Goal: Task Accomplishment & Management: Manage account settings

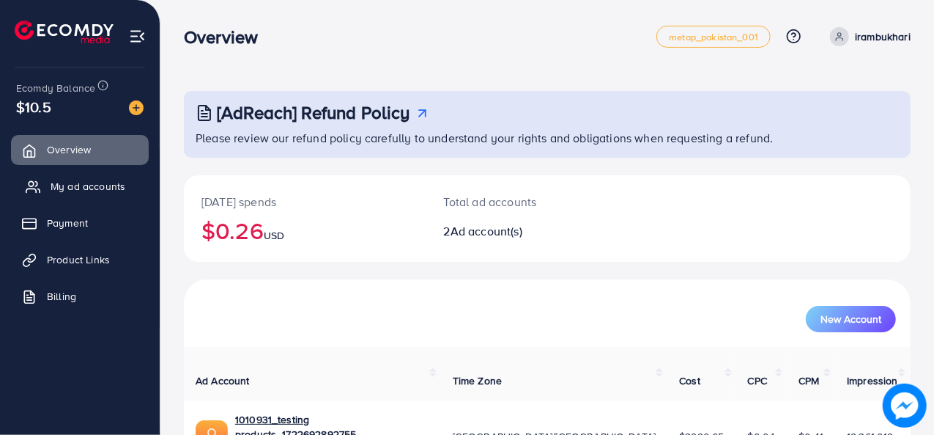
click at [97, 184] on span "My ad accounts" at bounding box center [88, 186] width 75 height 15
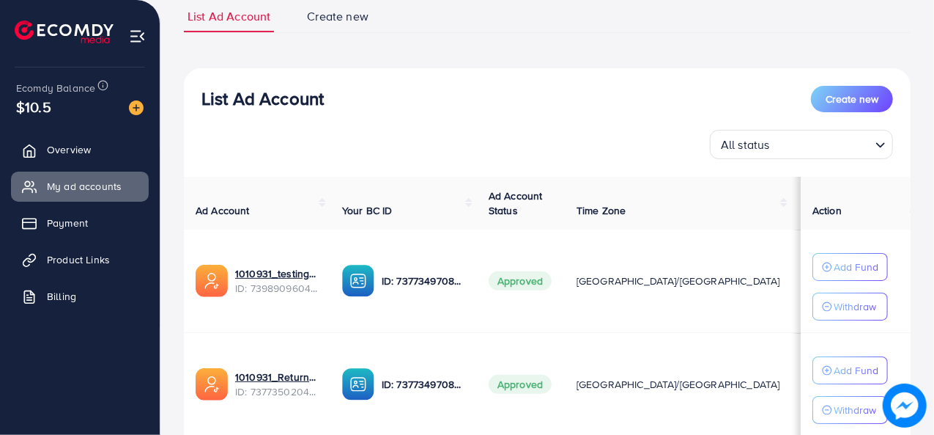
scroll to position [114, 0]
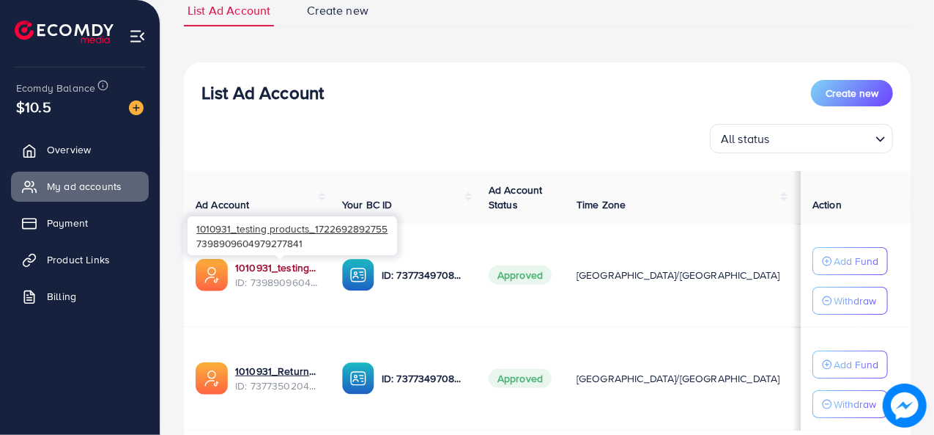
click at [282, 261] on link "1010931_testing products_1722692892755" at bounding box center [277, 267] width 84 height 15
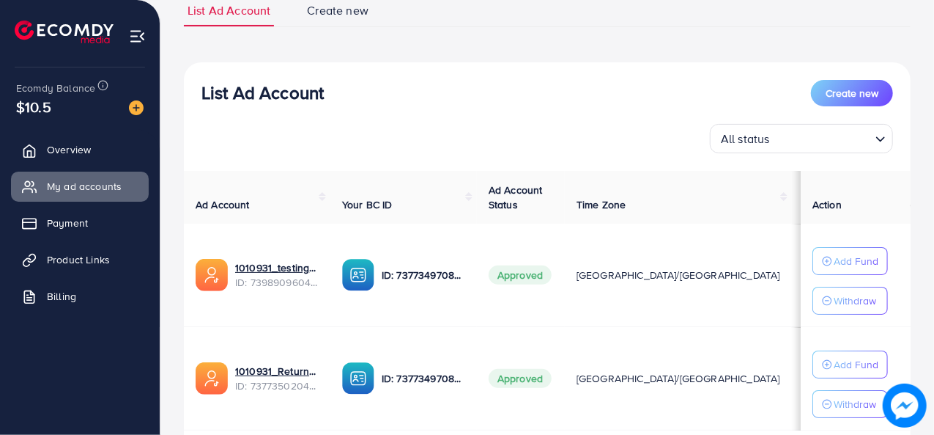
click at [374, 121] on div "List Ad Account Create new All status Loading..." at bounding box center [547, 116] width 727 height 73
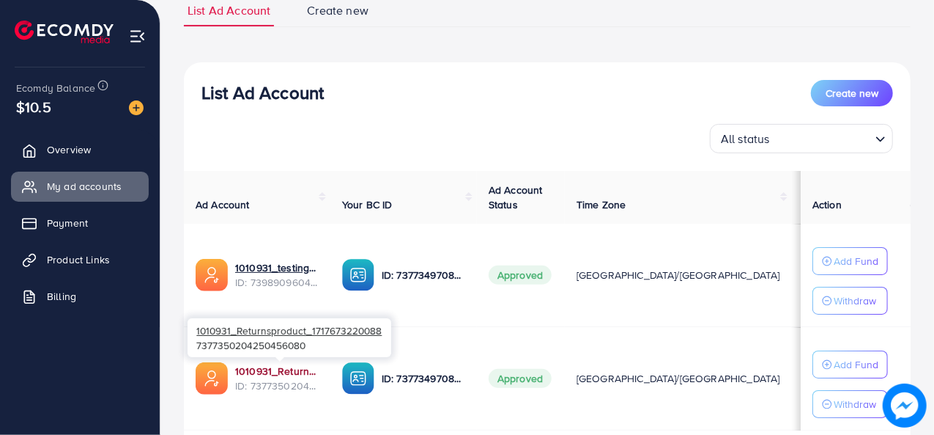
click at [282, 370] on link "1010931_Returnsproduct_1717673220088" at bounding box center [277, 371] width 84 height 15
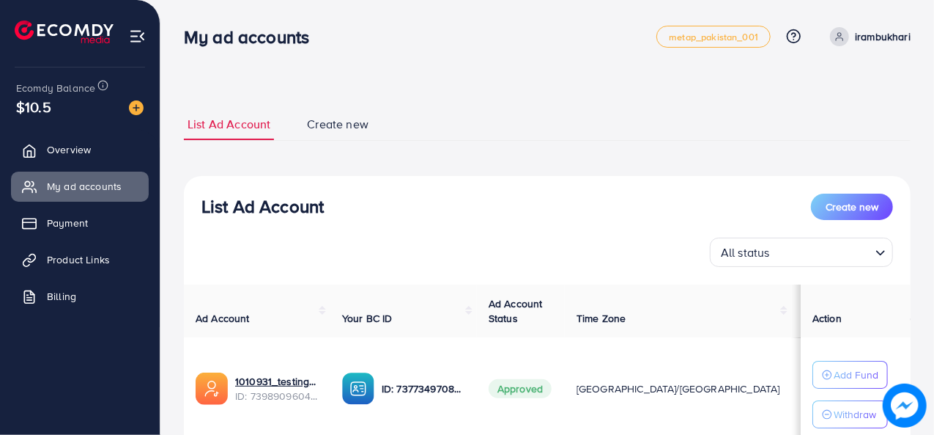
click at [934, 154] on div "List Ad Account Create new List Ad Account Create new All status Loading... Ad …" at bounding box center [548, 324] width 774 height 649
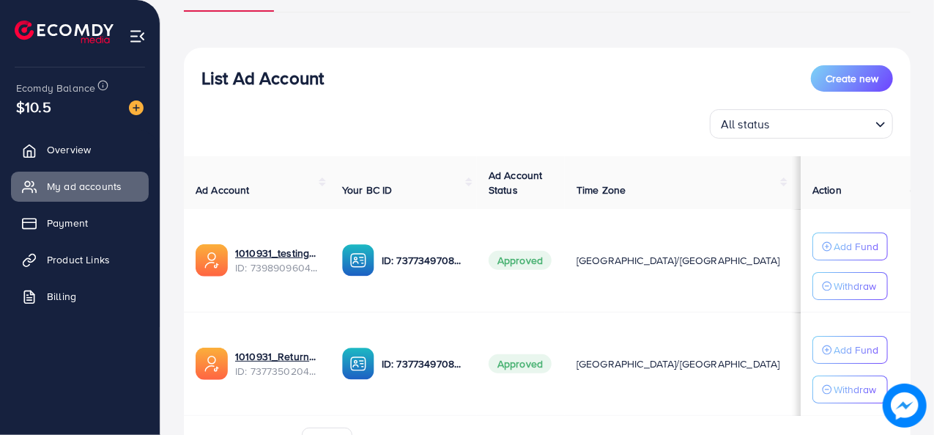
scroll to position [129, 0]
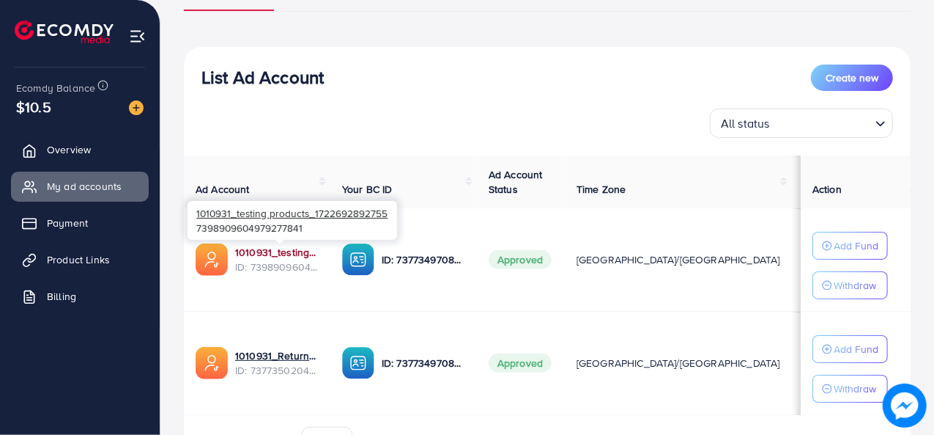
click at [266, 252] on link "1010931_testing products_1722692892755" at bounding box center [277, 252] width 84 height 15
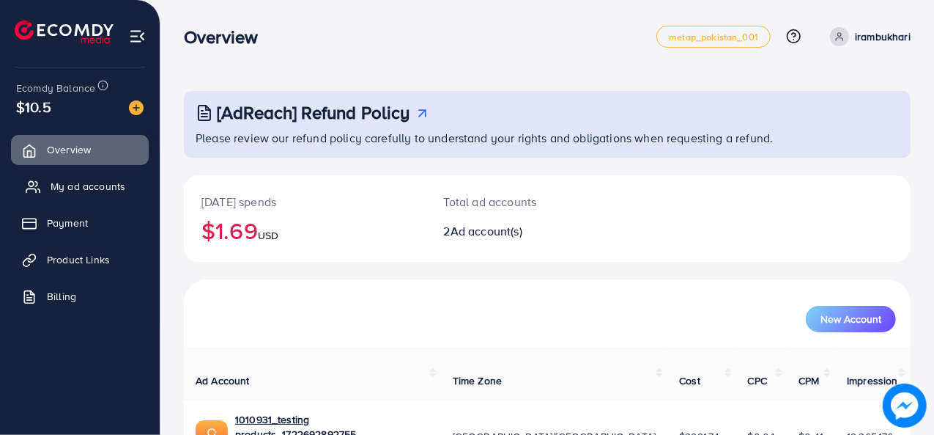
click at [95, 182] on span "My ad accounts" at bounding box center [88, 186] width 75 height 15
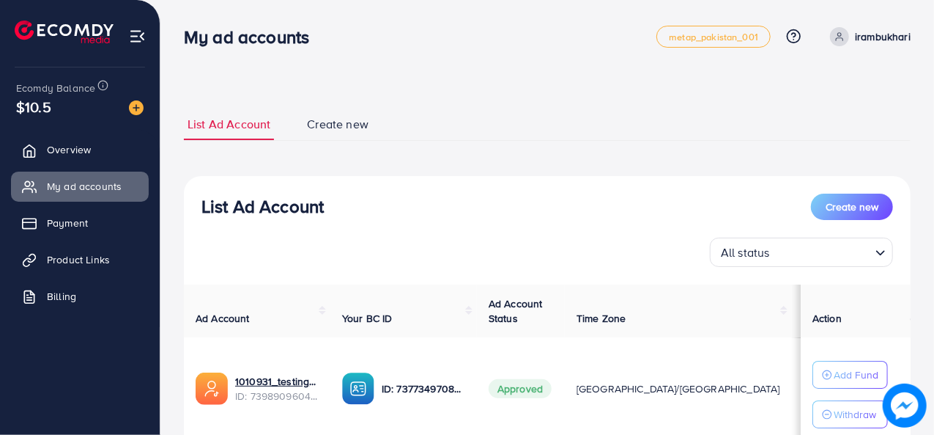
scroll to position [126, 0]
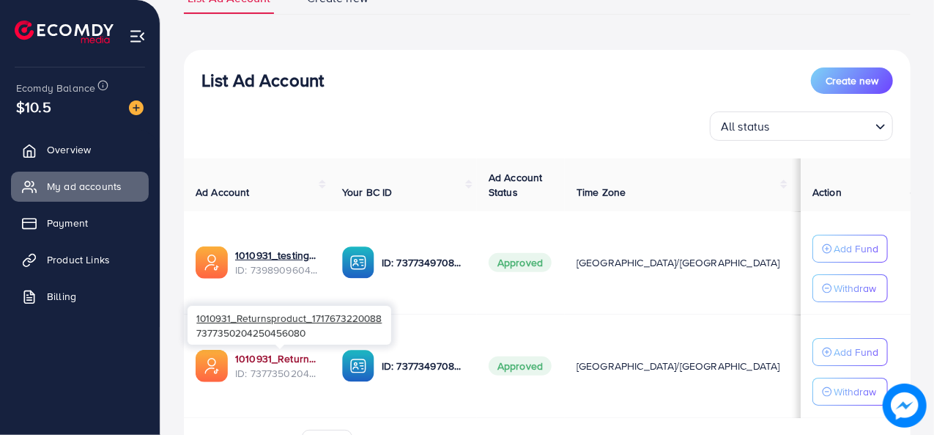
click at [278, 355] on link "1010931_Returnsproduct_1717673220088" at bounding box center [277, 358] width 84 height 15
